Goal: Find specific page/section: Find specific page/section

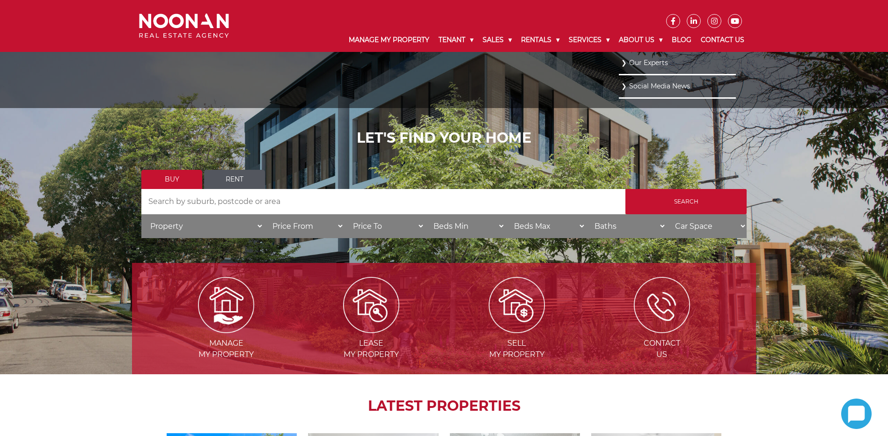
click at [639, 61] on link "Our Experts" at bounding box center [677, 63] width 112 height 13
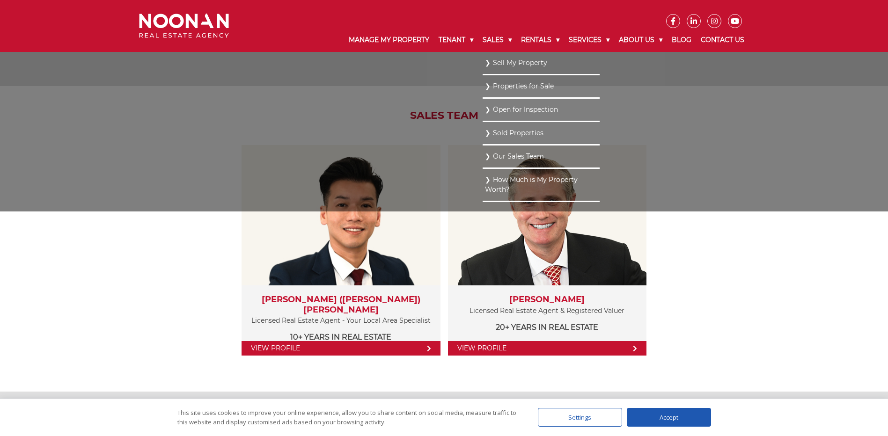
scroll to position [889, 0]
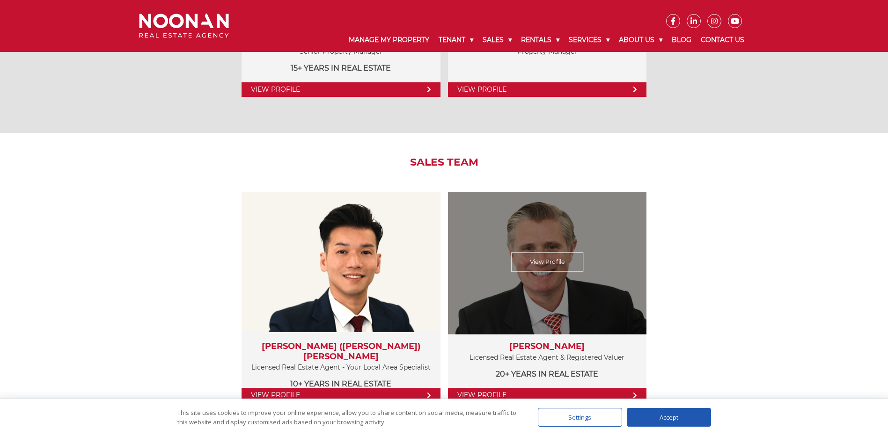
click at [532, 287] on div "View Profile" at bounding box center [547, 262] width 204 height 145
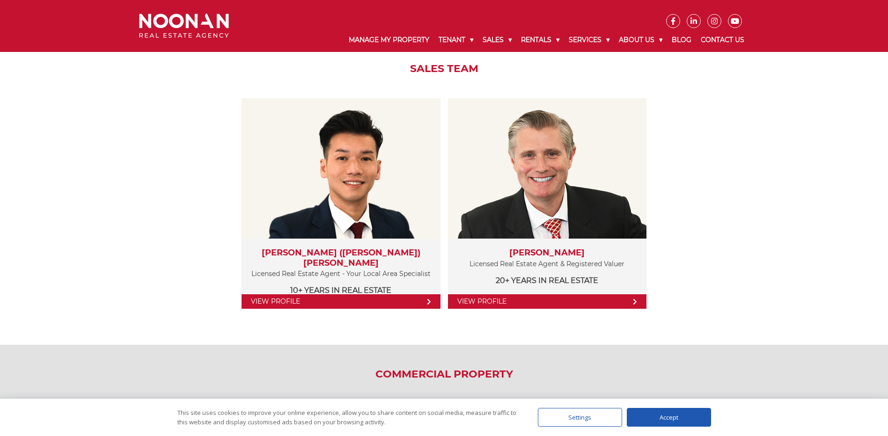
scroll to position [936, 0]
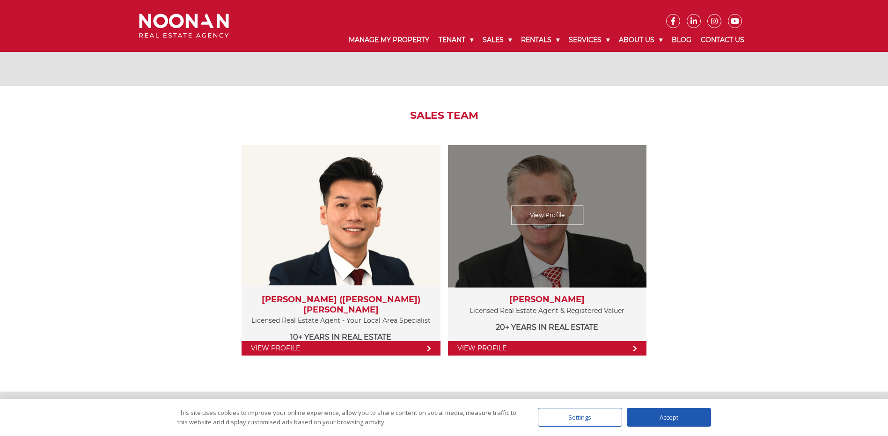
click at [555, 350] on link "View Profile" at bounding box center [547, 348] width 198 height 15
